Goal: Transaction & Acquisition: Subscribe to service/newsletter

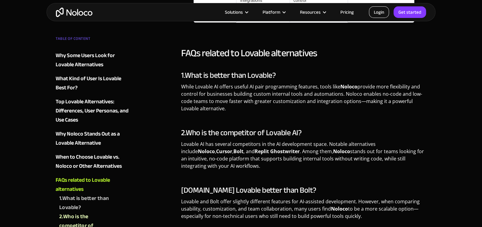
scroll to position [1539, 0]
click at [0, 0] on link "Get started" at bounding box center [0, 0] width 0 height 0
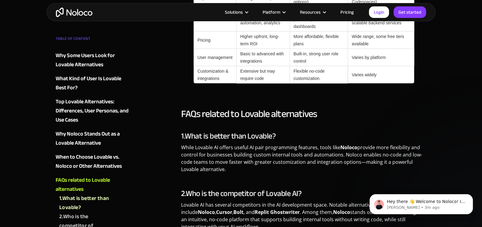
scroll to position [0, 0]
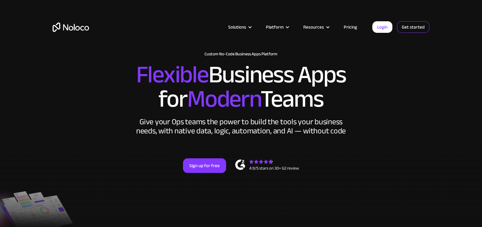
click at [0, 0] on link "Get started" at bounding box center [0, 0] width 0 height 0
click at [390, 27] on link "Login" at bounding box center [382, 27] width 20 height 12
click at [379, 26] on link "Login" at bounding box center [382, 27] width 20 height 12
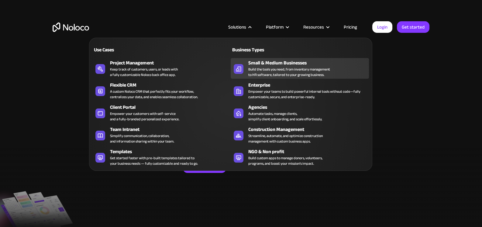
click at [274, 71] on div "Build the tools you need, from inventory management to HR software, tailored to…" at bounding box center [289, 72] width 82 height 11
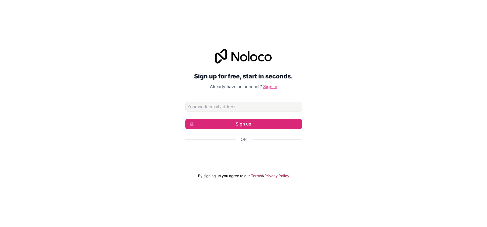
click at [270, 85] on link "Sign in" at bounding box center [270, 86] width 14 height 5
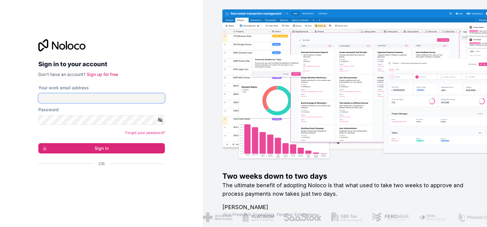
click at [91, 94] on input "Your work email address" at bounding box center [101, 98] width 126 height 10
type input "[EMAIL_ADDRESS][DOMAIN_NAME]"
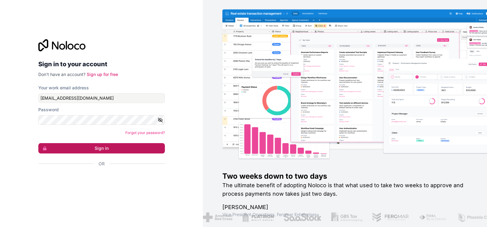
click at [97, 151] on button "Sign in" at bounding box center [101, 148] width 126 height 10
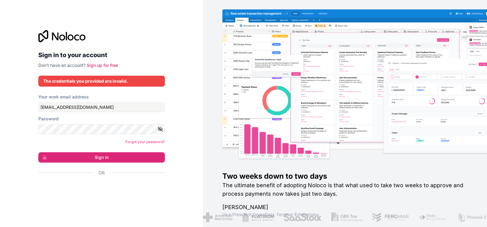
click at [370, 104] on img at bounding box center [374, 92] width 284 height 140
drag, startPoint x: 165, startPoint y: 67, endPoint x: 170, endPoint y: 66, distance: 5.2
click at [168, 66] on div "Sign in to your account Don't have an account? Sign up for free The credentials…" at bounding box center [101, 113] width 136 height 187
click at [130, 142] on link "Forgot your password?" at bounding box center [145, 141] width 40 height 5
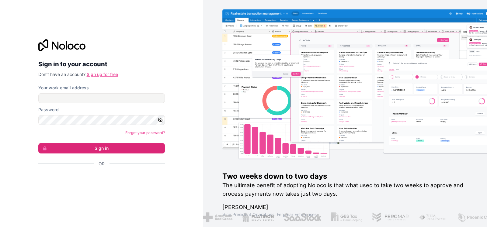
click at [107, 74] on link "Sign up for free" at bounding box center [102, 74] width 31 height 5
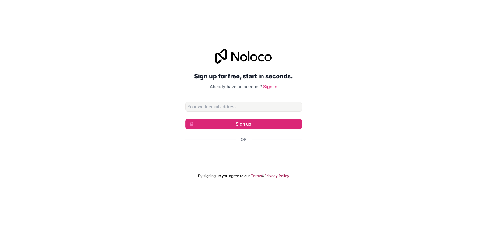
drag, startPoint x: 233, startPoint y: 102, endPoint x: 219, endPoint y: 106, distance: 14.4
click at [219, 106] on input "Email address" at bounding box center [243, 107] width 117 height 10
type input "[EMAIL_ADDRESS][DOMAIN_NAME]"
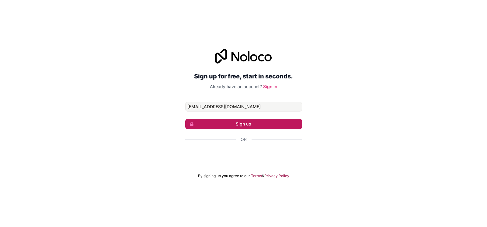
click at [248, 124] on button "Sign up" at bounding box center [243, 124] width 117 height 10
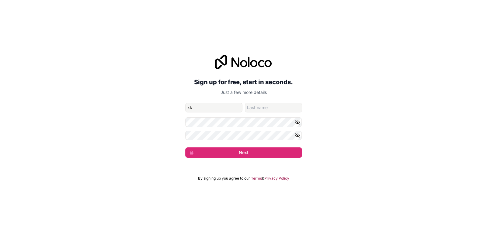
type input "k"
click at [238, 152] on button "Next" at bounding box center [243, 152] width 117 height 10
drag, startPoint x: 219, startPoint y: 108, endPoint x: 150, endPoint y: 123, distance: 69.9
click at [152, 121] on div "Sign up for free, start in seconds. Just a few more details [EMAIL_ADDRESS][DOM…" at bounding box center [243, 106] width 487 height 120
type input "Ai"
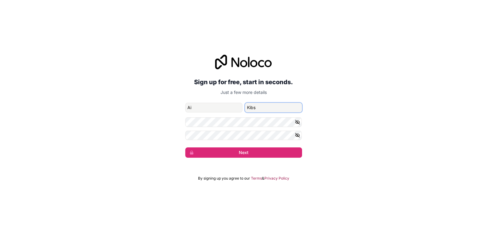
type input "Kibs"
drag, startPoint x: 214, startPoint y: 106, endPoint x: 211, endPoint y: 109, distance: 4.7
click at [211, 109] on input "Ai" at bounding box center [213, 108] width 57 height 10
drag, startPoint x: 201, startPoint y: 104, endPoint x: 103, endPoint y: 119, distance: 99.0
click at [103, 119] on div "Sign up for free, start in seconds. Just a few more details [EMAIL_ADDRESS][DOM…" at bounding box center [243, 106] width 487 height 120
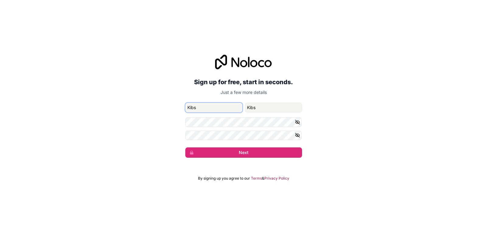
type input "Kibs"
drag, startPoint x: 266, startPoint y: 108, endPoint x: 196, endPoint y: 112, distance: 70.0
click at [196, 112] on div "Kibs Kibs" at bounding box center [243, 108] width 117 height 10
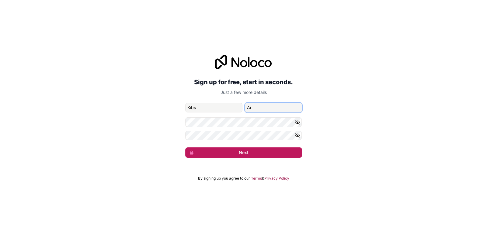
type input "Ai"
click at [251, 149] on button "Next" at bounding box center [243, 152] width 117 height 10
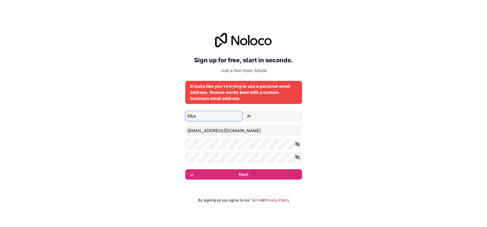
drag, startPoint x: 226, startPoint y: 117, endPoint x: 158, endPoint y: 122, distance: 68.3
click at [158, 121] on div "Sign up for free, start in seconds. Just a few more details It looks like you'r…" at bounding box center [243, 106] width 487 height 164
type input "[PERSON_NAME]"
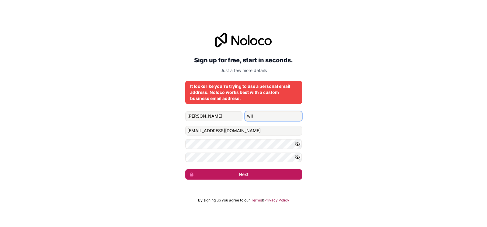
type input "will"
click at [248, 173] on button "Next" at bounding box center [243, 174] width 117 height 10
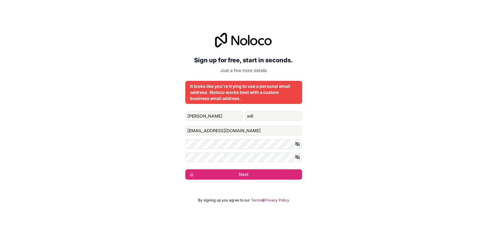
click at [215, 107] on div "Sign up for free, start in seconds. Just a few more details It looks like you'r…" at bounding box center [243, 106] width 117 height 147
drag, startPoint x: 217, startPoint y: 114, endPoint x: 183, endPoint y: 114, distance: 34.3
click at [184, 115] on div "Sign up for free, start in seconds. Just a few more details It looks like you'r…" at bounding box center [243, 106] width 487 height 164
